Goal: Task Accomplishment & Management: Manage account settings

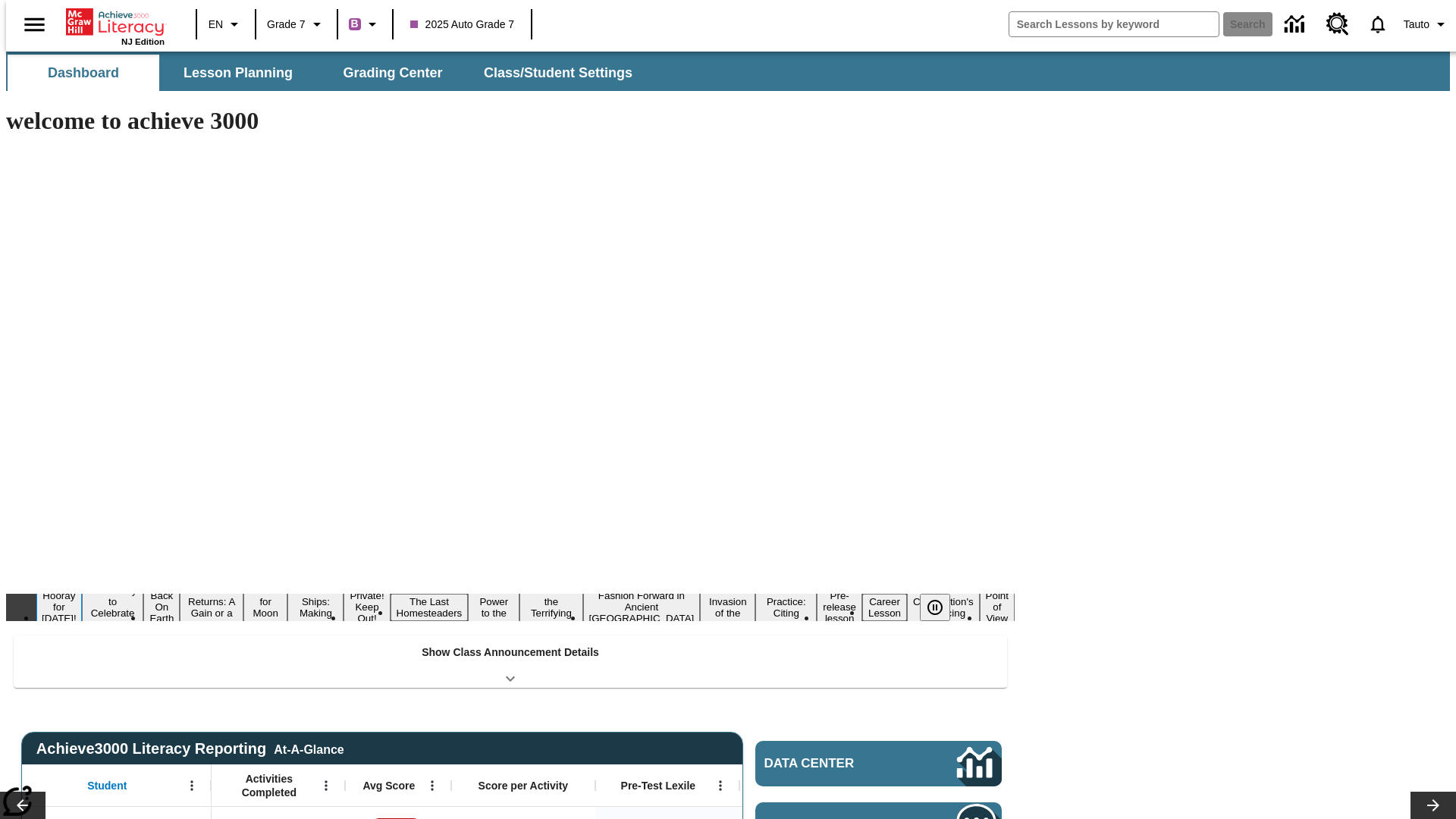
click at [82, 588] on button "Hooray for Constitution Day!" at bounding box center [59, 607] width 45 height 37
click at [941, 598] on icon "Pause" at bounding box center [935, 607] width 18 height 18
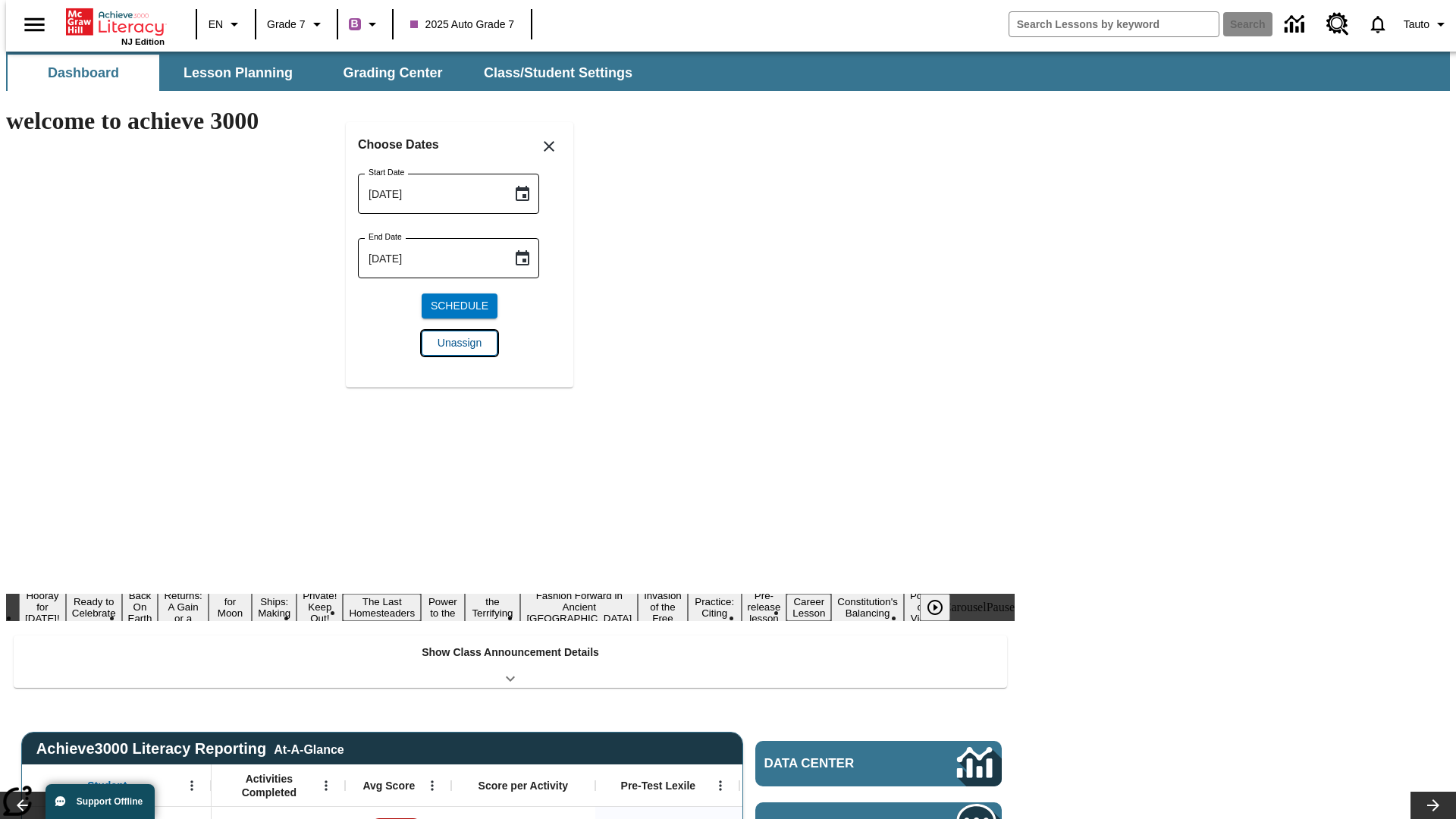
click at [459, 343] on span "Unassign" at bounding box center [459, 343] width 44 height 16
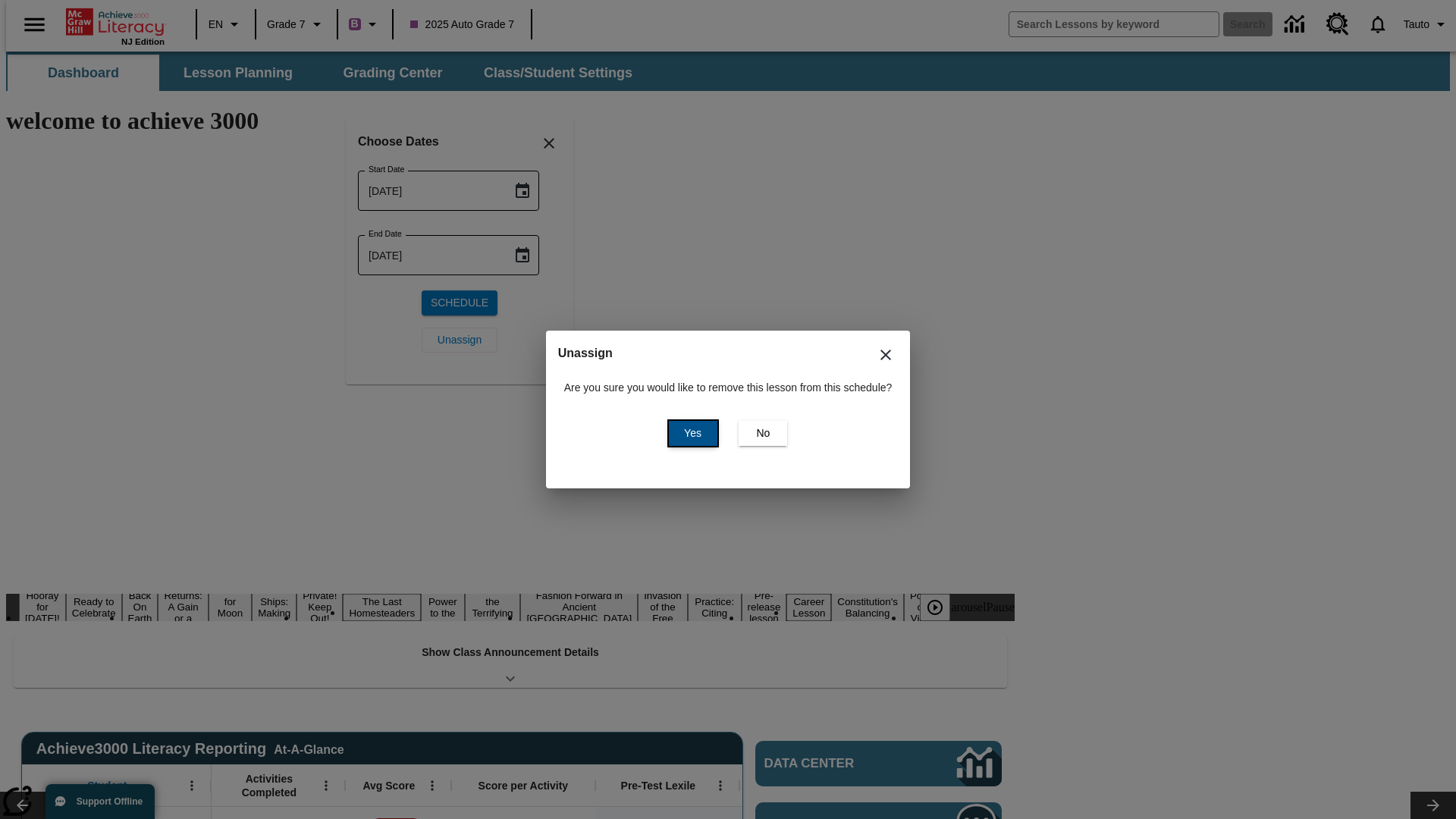
click at [690, 433] on span "Yes" at bounding box center [693, 433] width 18 height 16
